Goal: Task Accomplishment & Management: Use online tool/utility

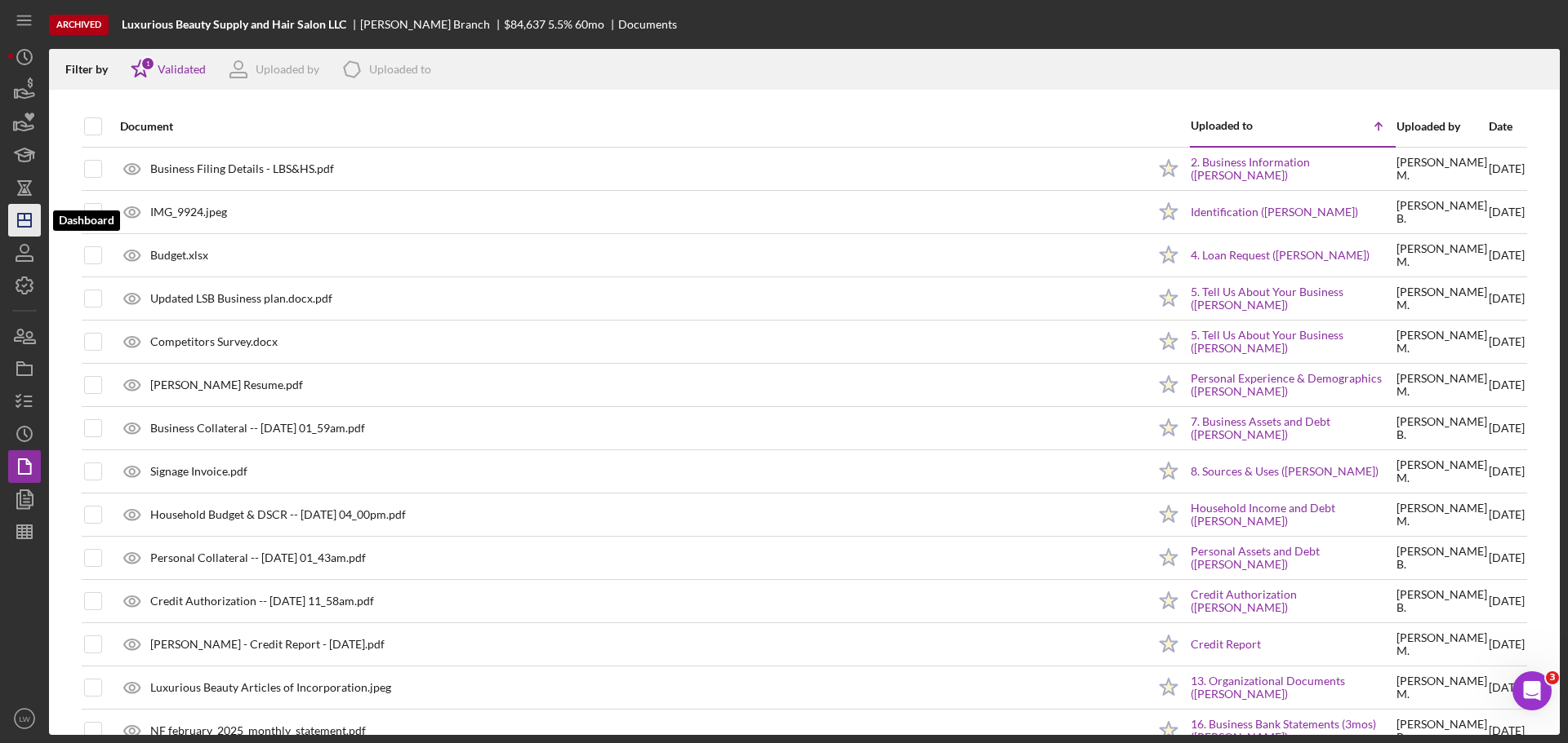
click at [39, 220] on icon "Icon/Dashboard" at bounding box center [24, 220] width 41 height 41
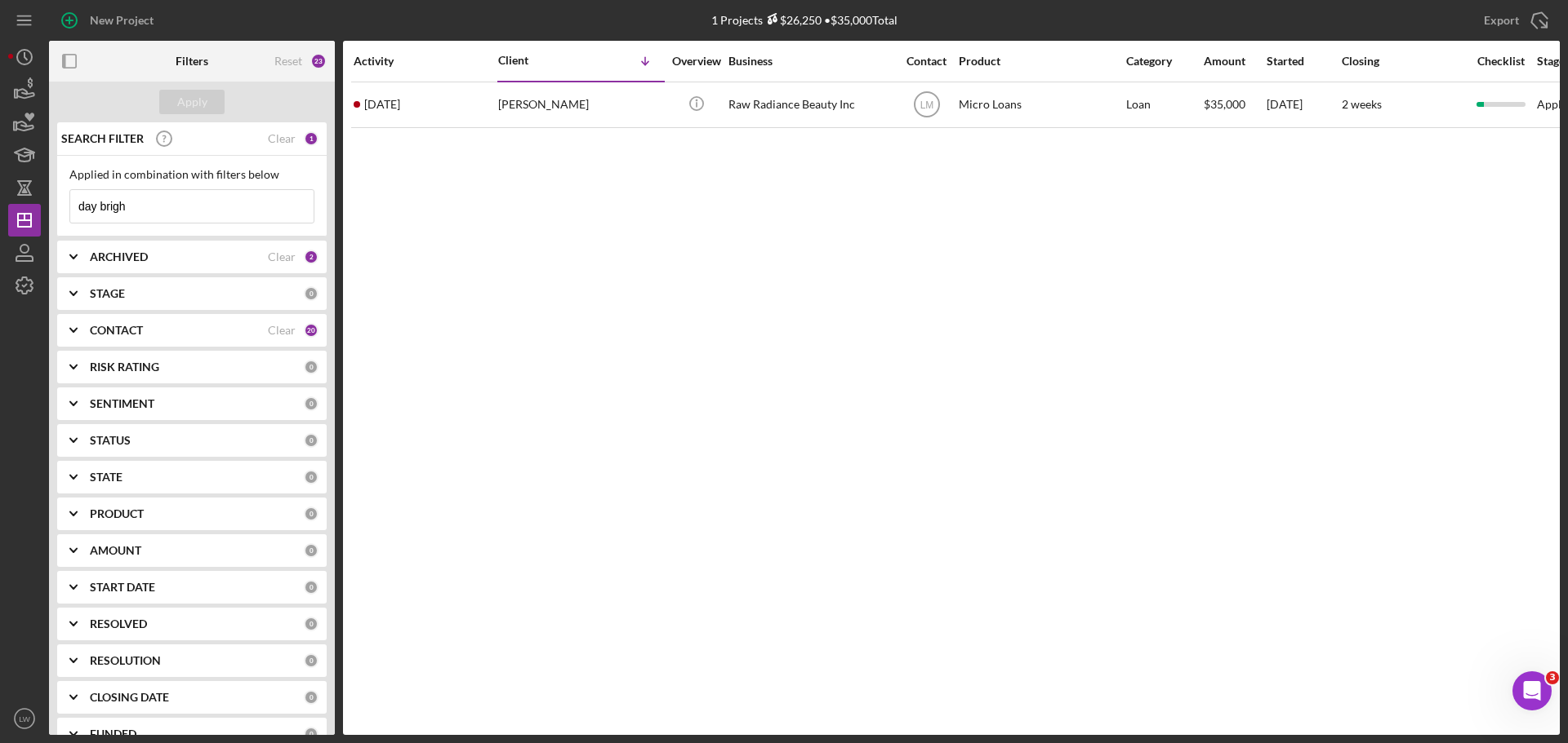
click at [174, 211] on input "day brigh" at bounding box center [192, 206] width 244 height 33
type input "d"
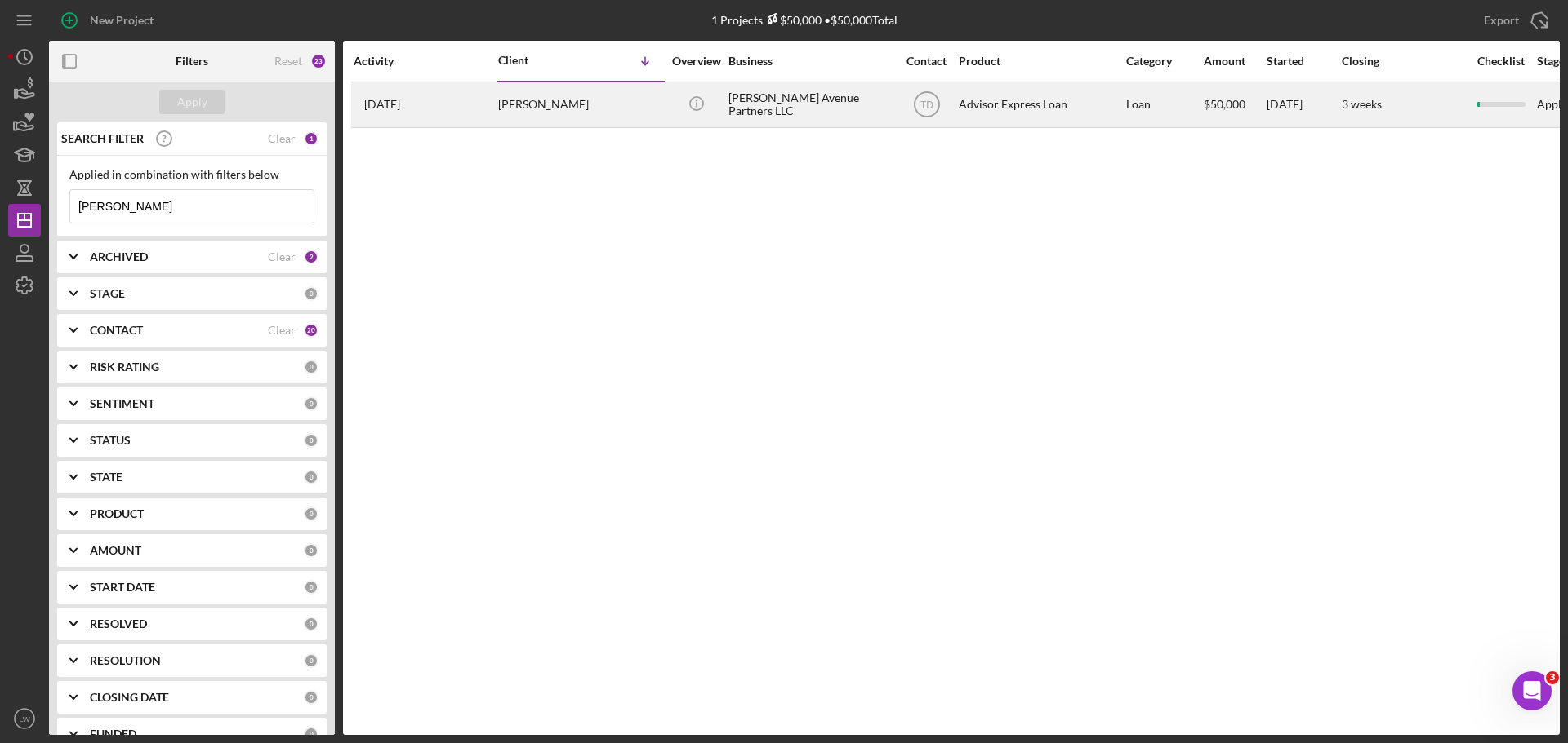
type input "[PERSON_NAME]"
click at [601, 114] on div "[PERSON_NAME]" at bounding box center [579, 105] width 163 height 43
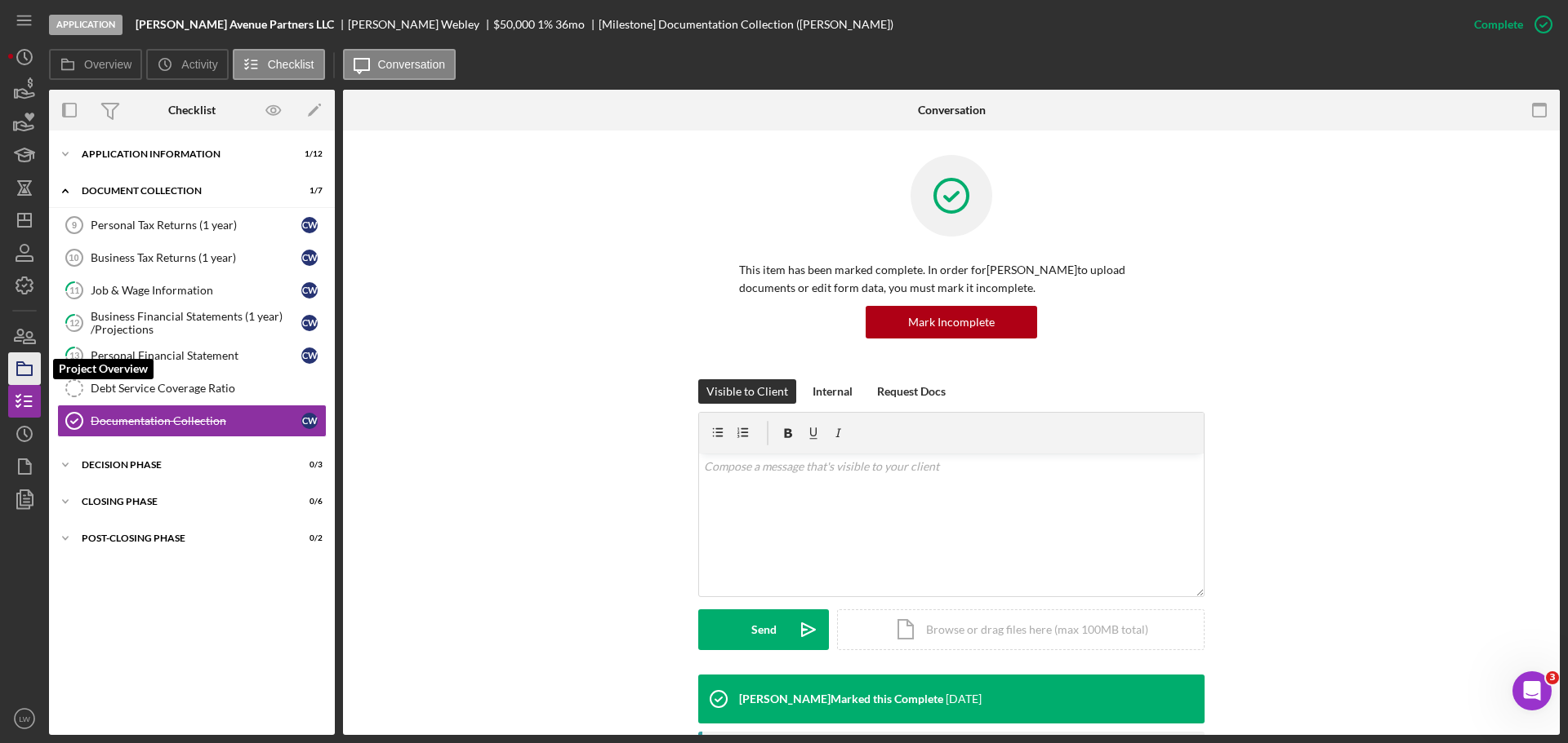
click at [30, 374] on icon "button" at bounding box center [24, 368] width 41 height 41
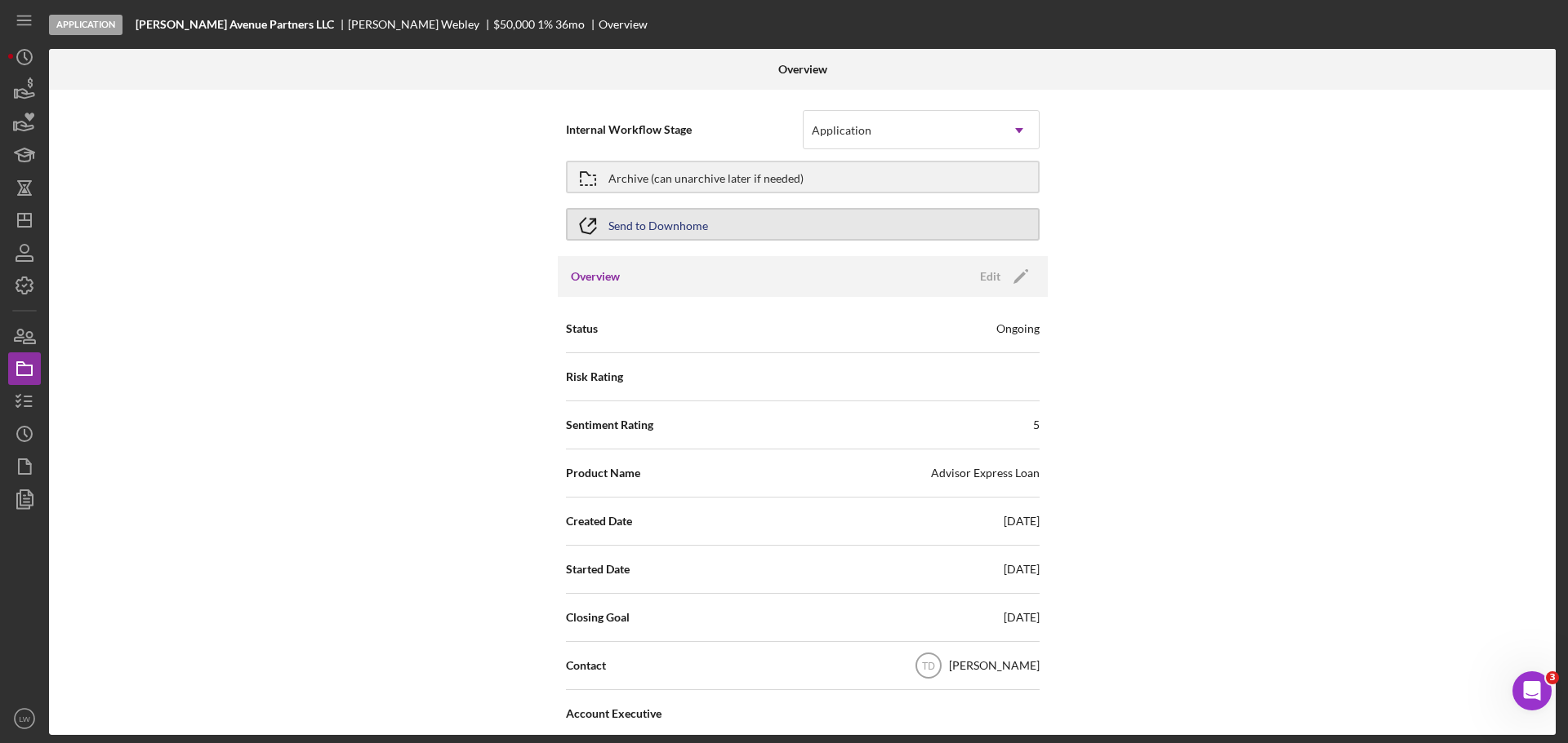
click at [741, 220] on button "Send to Downhome" at bounding box center [802, 224] width 473 height 33
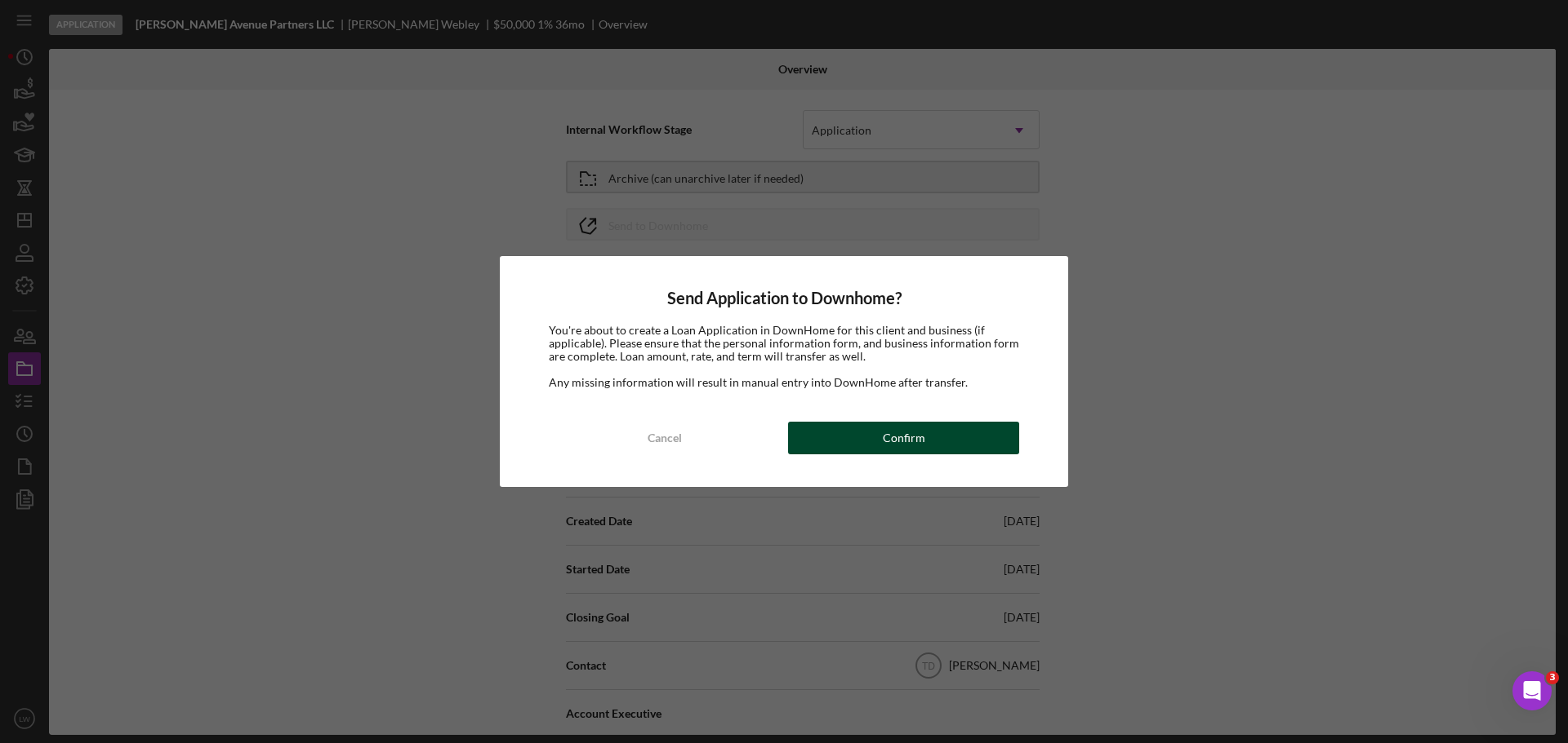
click at [929, 442] on button "Confirm" at bounding box center [903, 438] width 231 height 33
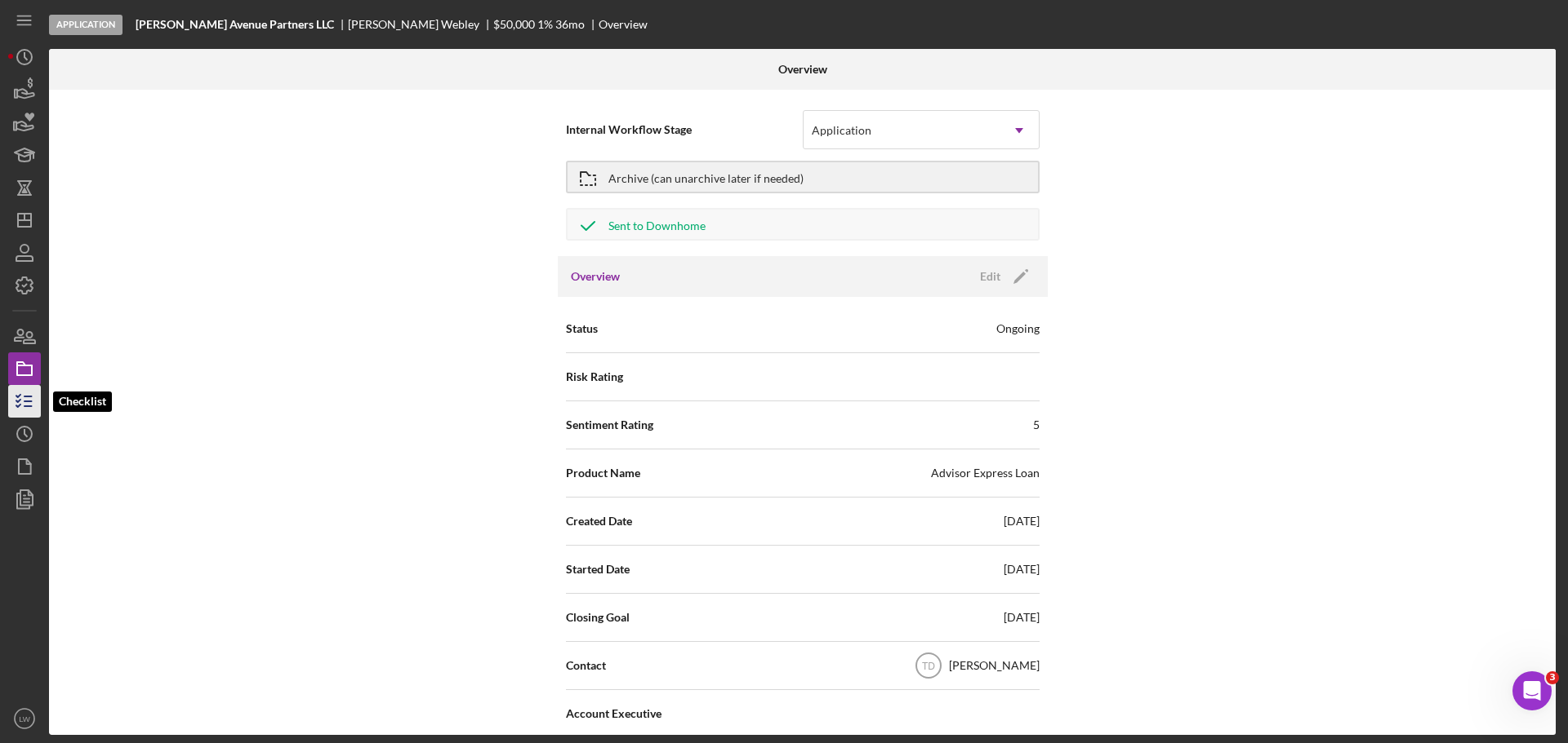
click at [32, 391] on icon "button" at bounding box center [24, 401] width 41 height 41
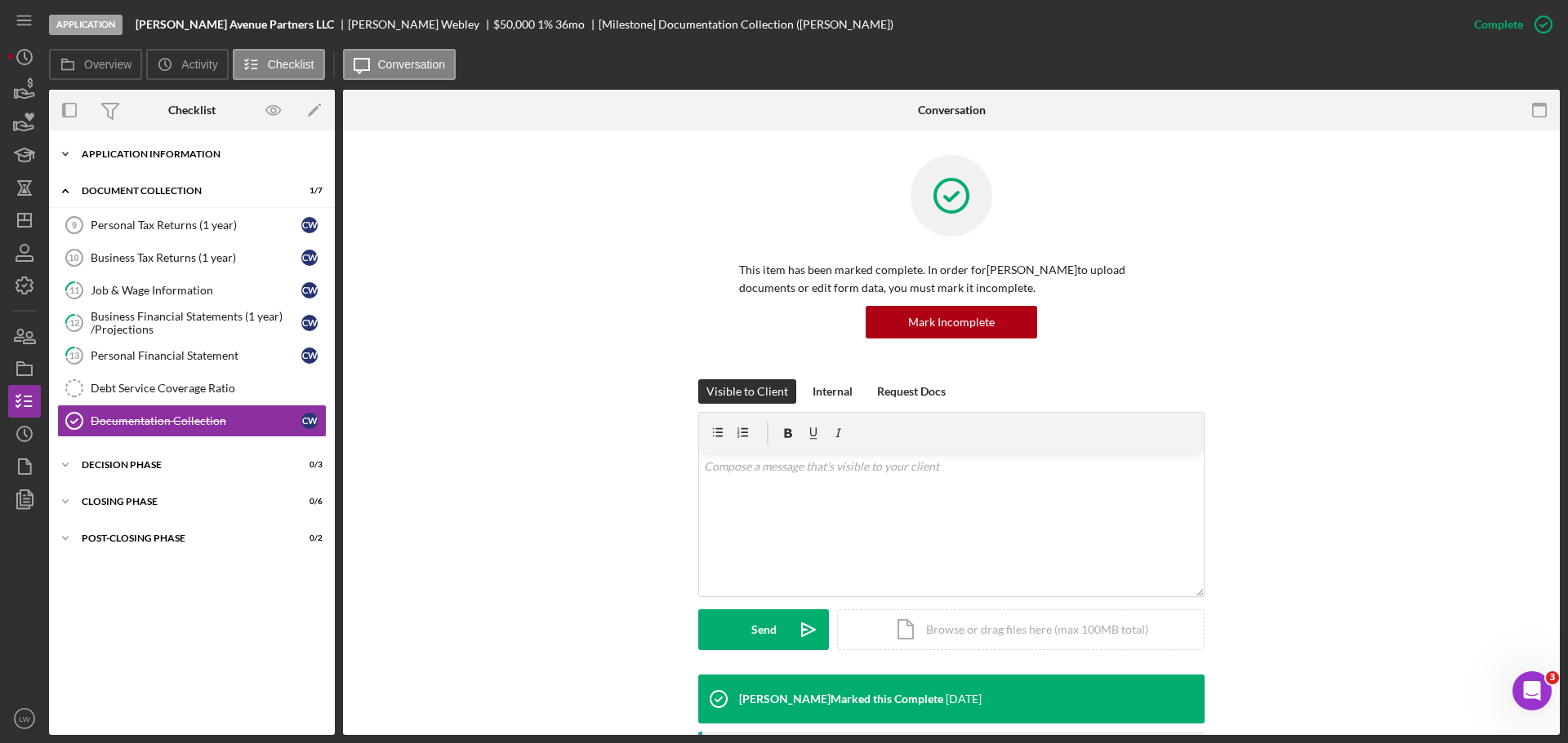
click at [173, 153] on div "Application Information" at bounding box center [197, 154] width 232 height 9
